Goal: Communication & Community: Answer question/provide support

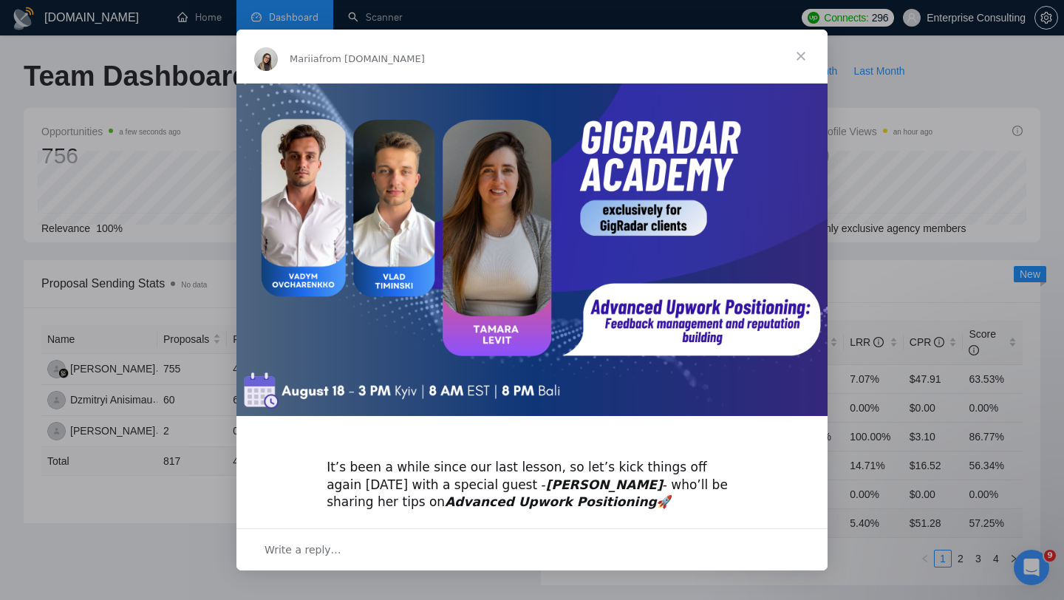
click at [800, 54] on span "Close" at bounding box center [800, 56] width 53 height 53
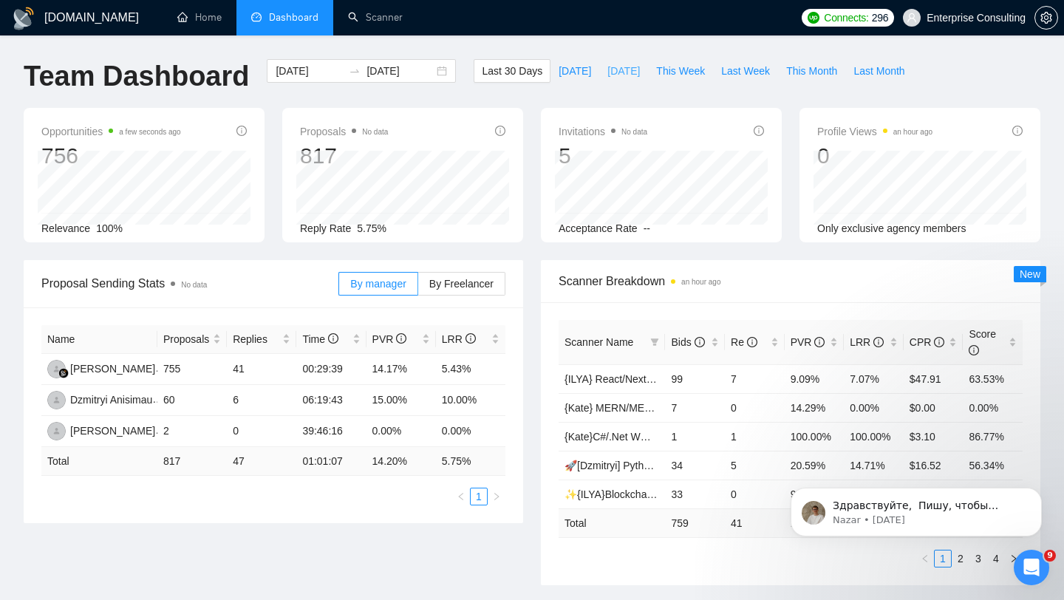
click at [607, 72] on span "[DATE]" at bounding box center [623, 71] width 33 height 16
type input "[DATE]"
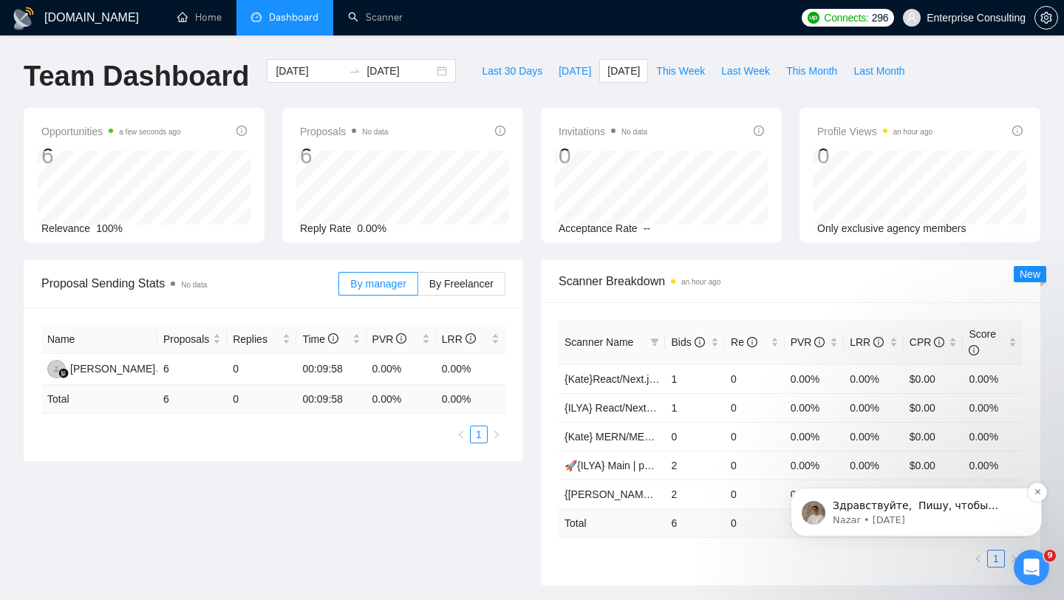
click at [857, 516] on p "Nazar • [DATE]" at bounding box center [928, 520] width 191 height 13
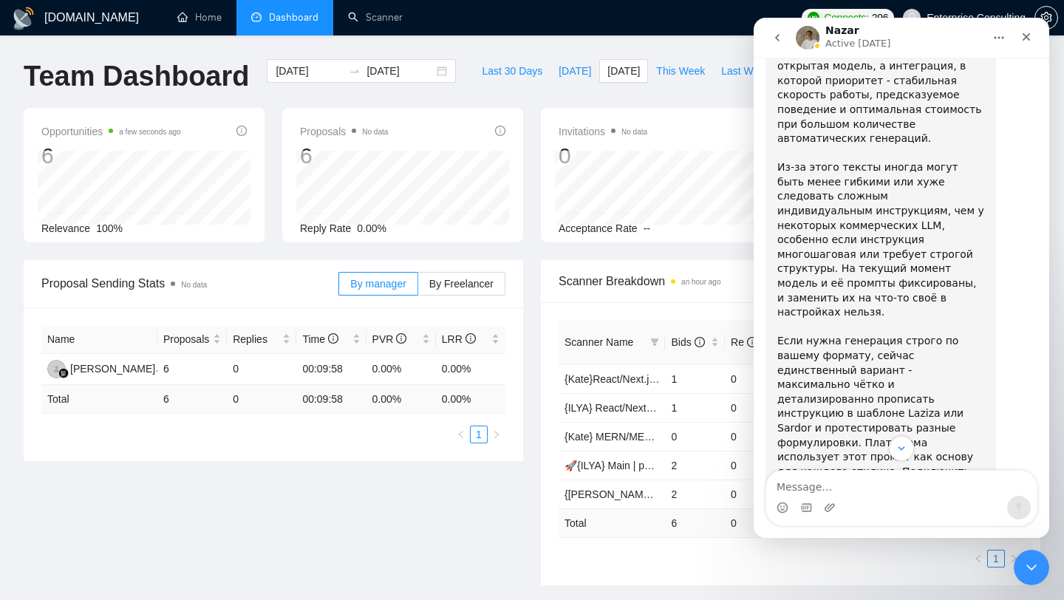
scroll to position [1050, 0]
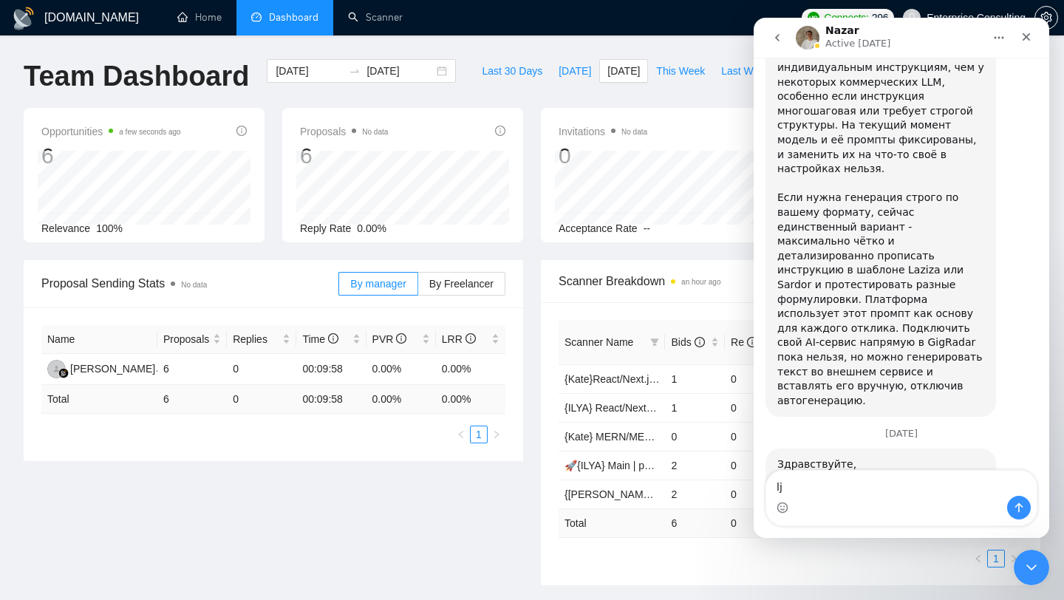
type textarea "l"
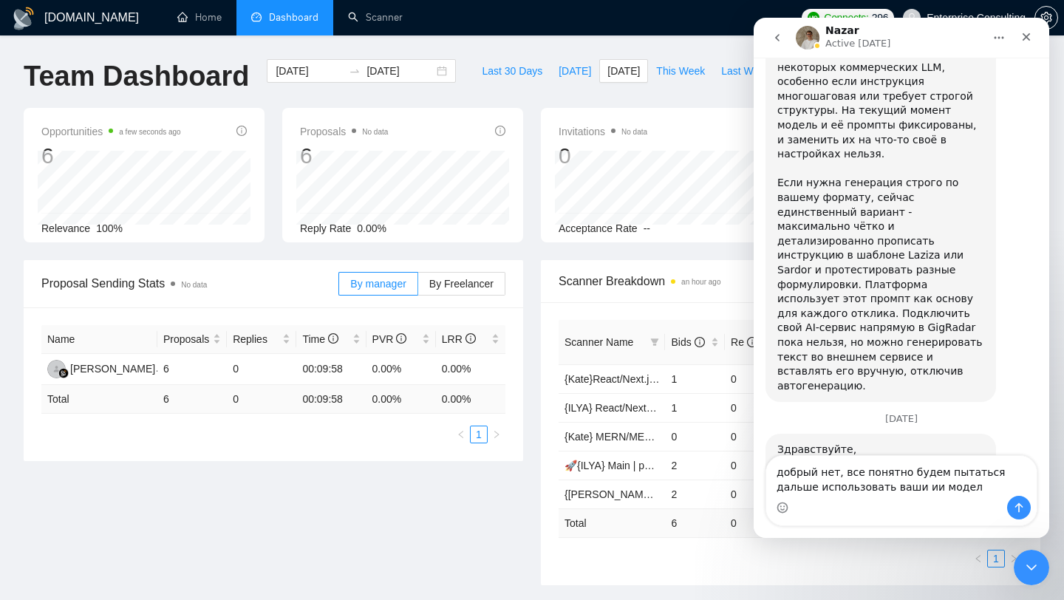
type textarea "добрый нет, все понятно будем пытаться дальше использовать ваши ии модели"
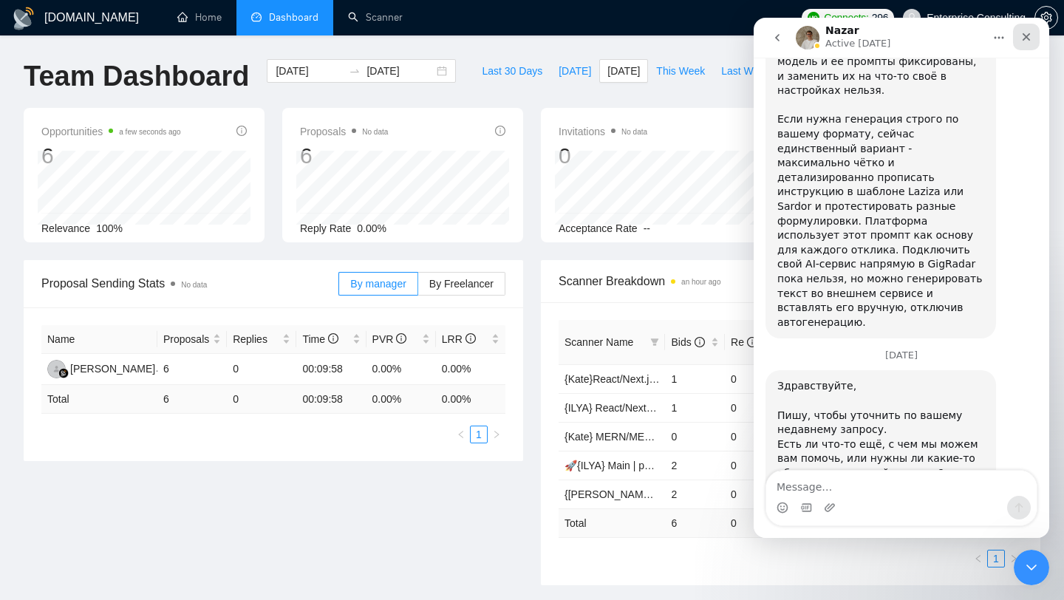
click at [1026, 41] on icon "Close" at bounding box center [1027, 37] width 12 height 12
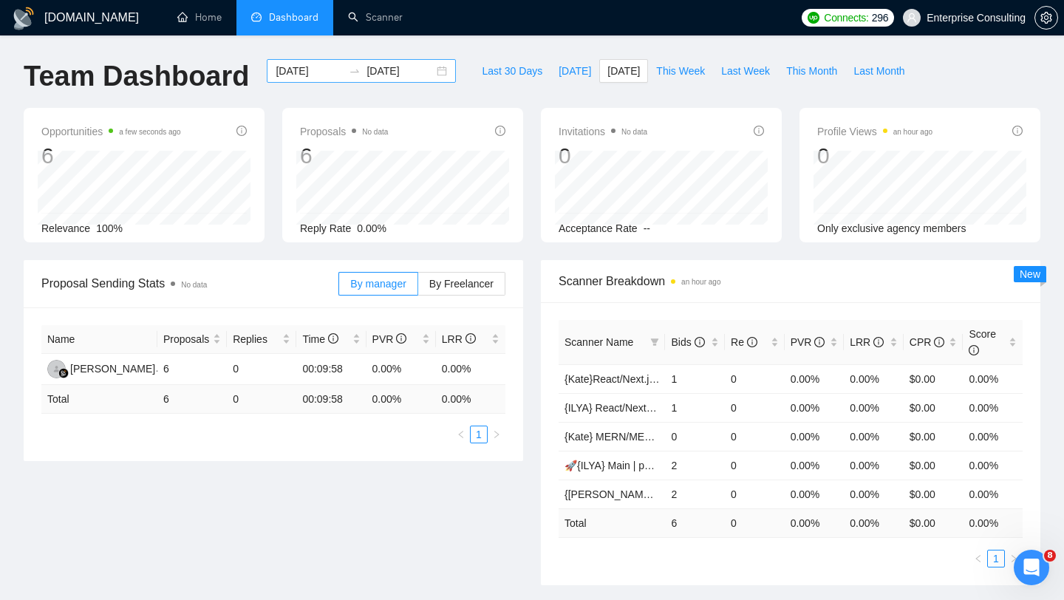
click at [421, 72] on input "[DATE]" at bounding box center [400, 71] width 67 height 16
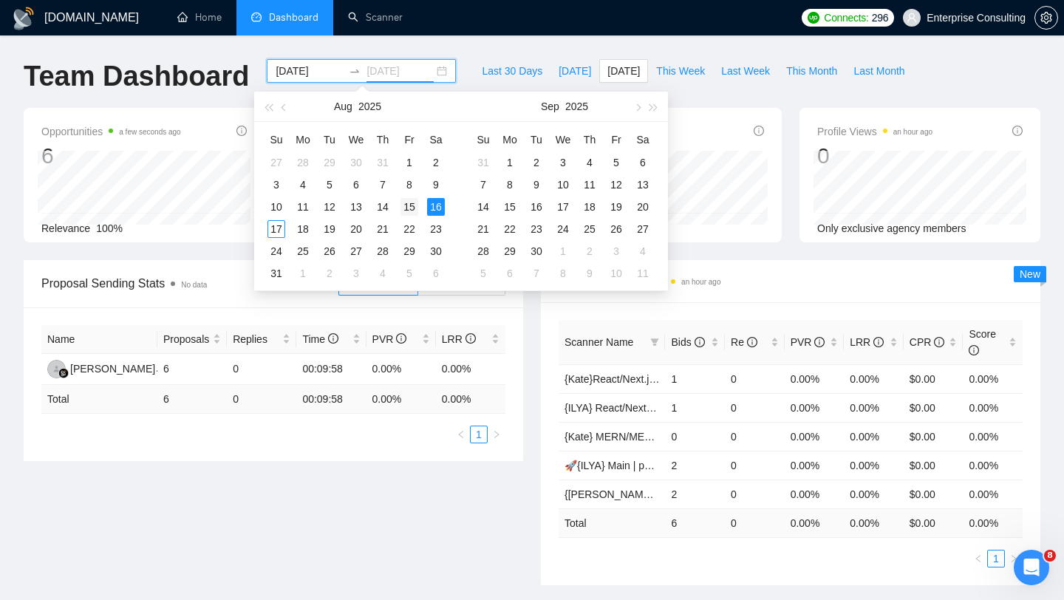
type input "[DATE]"
click at [406, 203] on div "15" at bounding box center [410, 207] width 18 height 18
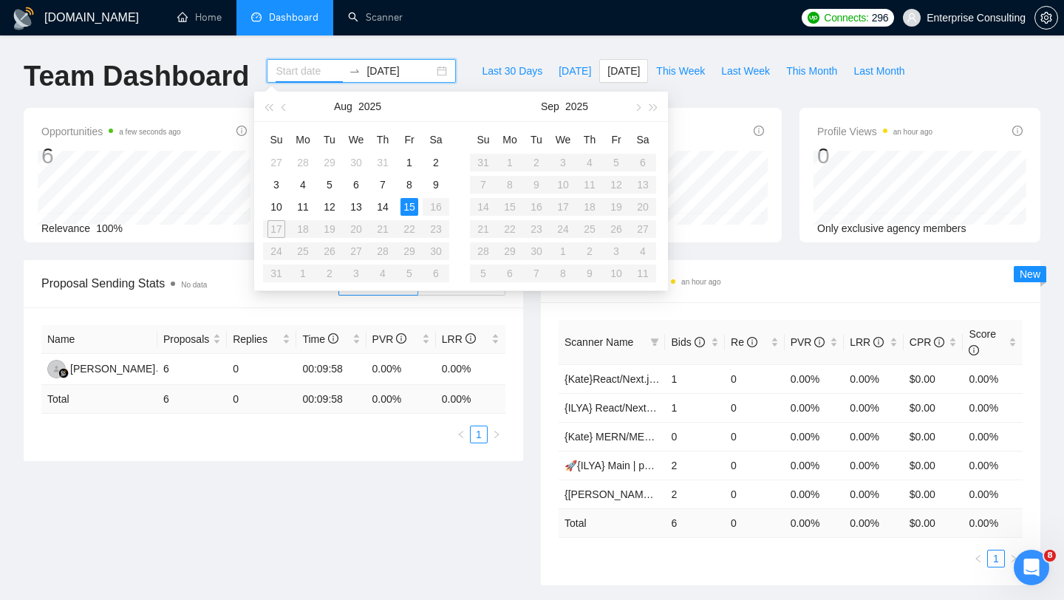
click at [406, 204] on div "15" at bounding box center [410, 207] width 18 height 18
type input "[DATE]"
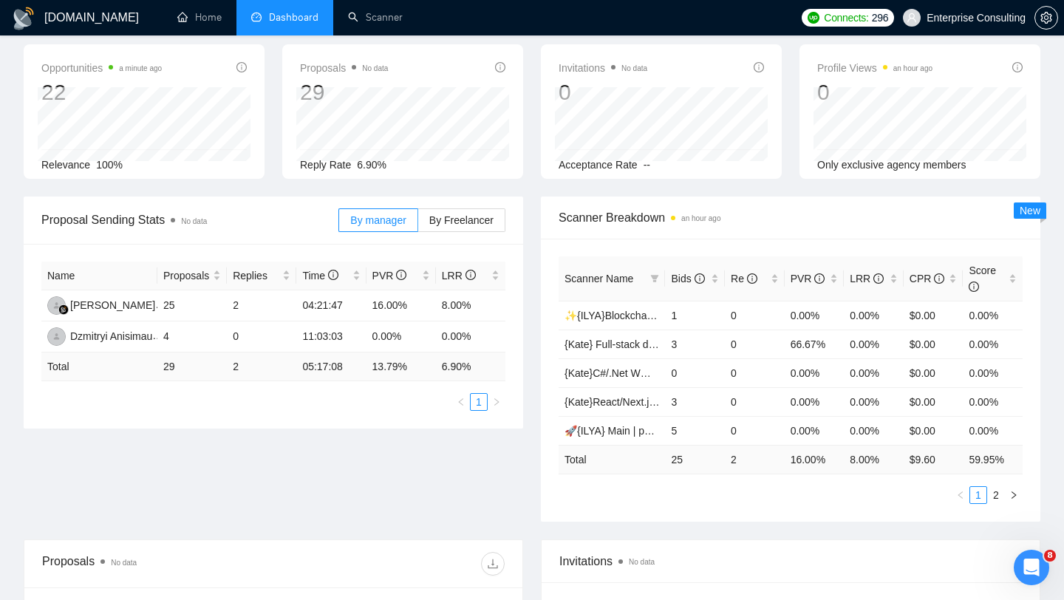
scroll to position [64, 0]
